Goal: Task Accomplishment & Management: Manage account settings

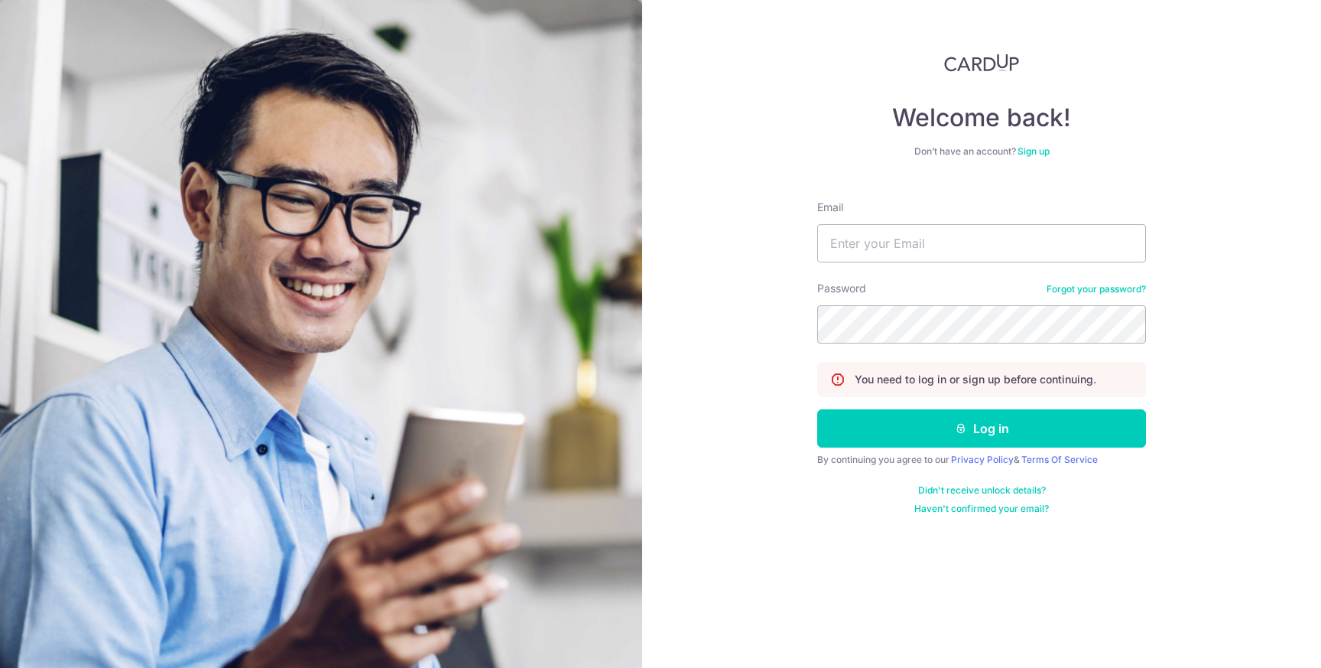
type input "[EMAIL_ADDRESS][DOMAIN_NAME]"
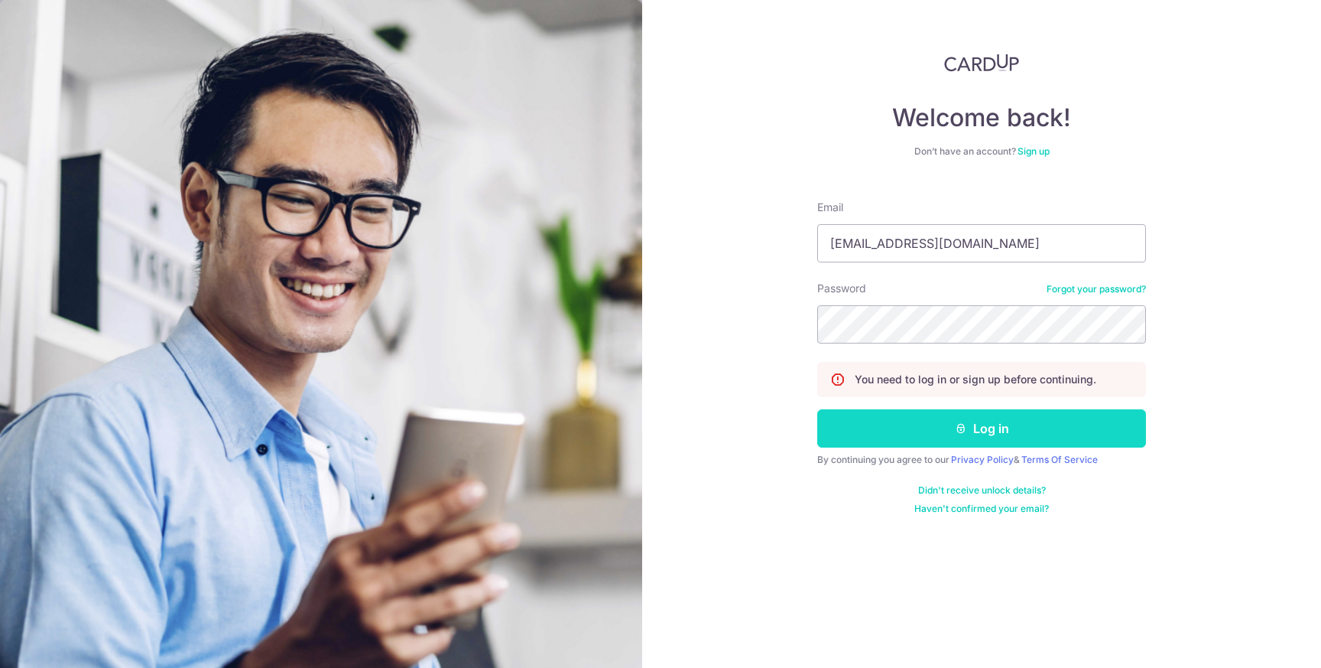
click at [944, 422] on button "Log in" at bounding box center [981, 428] width 329 height 38
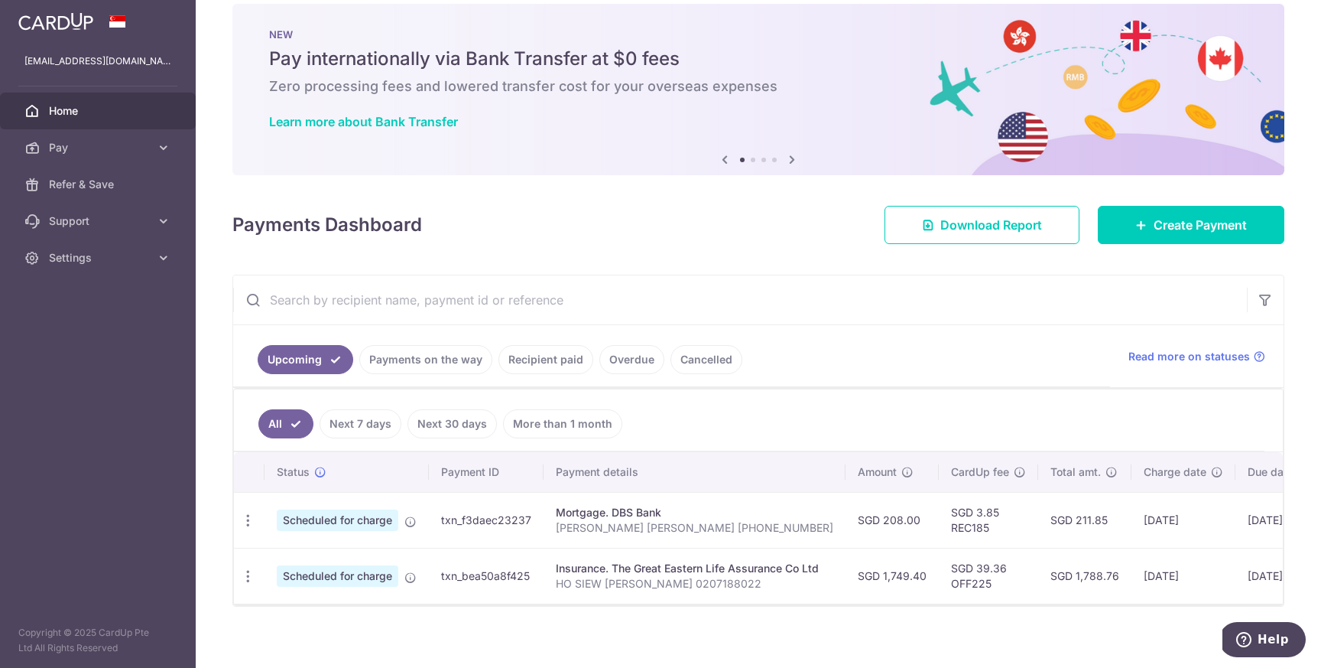
scroll to position [40, 0]
